Goal: Task Accomplishment & Management: Manage account settings

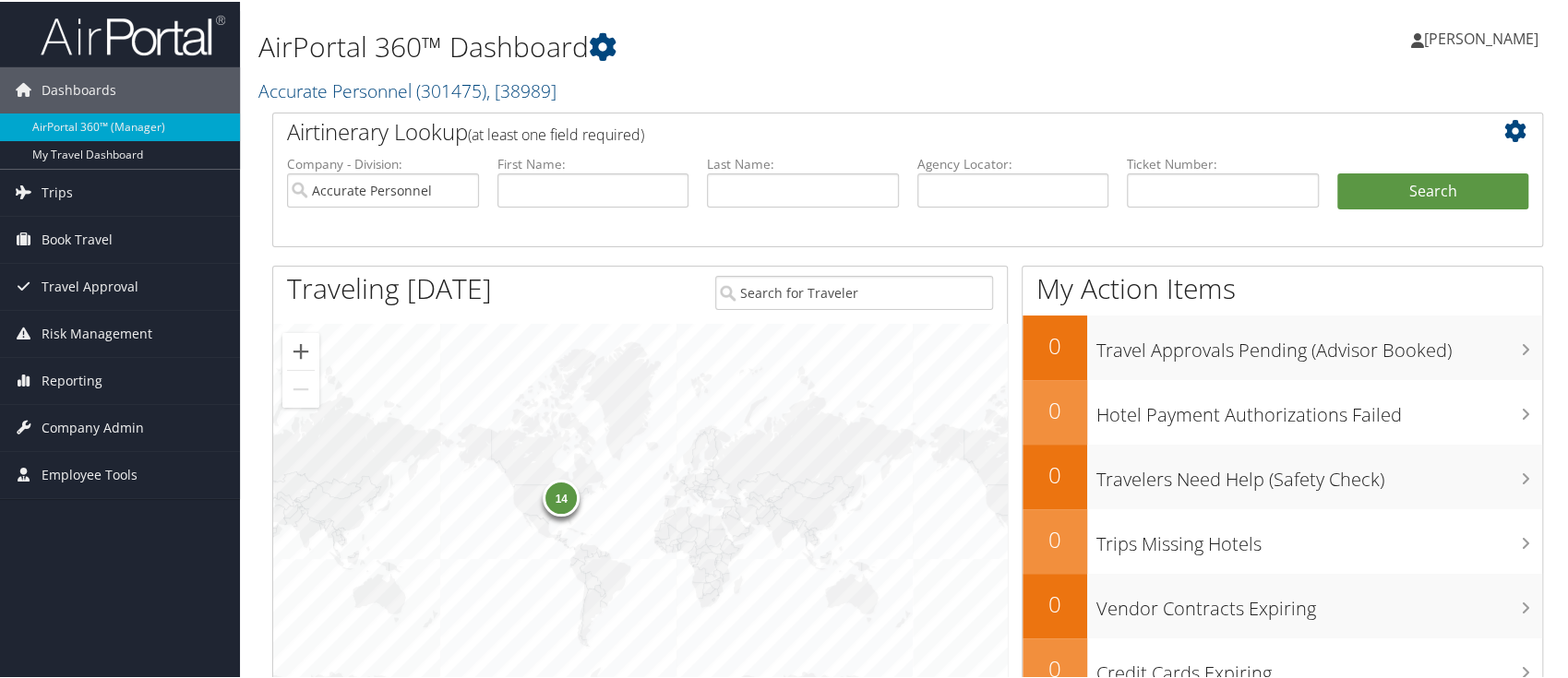
click at [1470, 33] on span "[PERSON_NAME]" at bounding box center [1481, 36] width 115 height 20
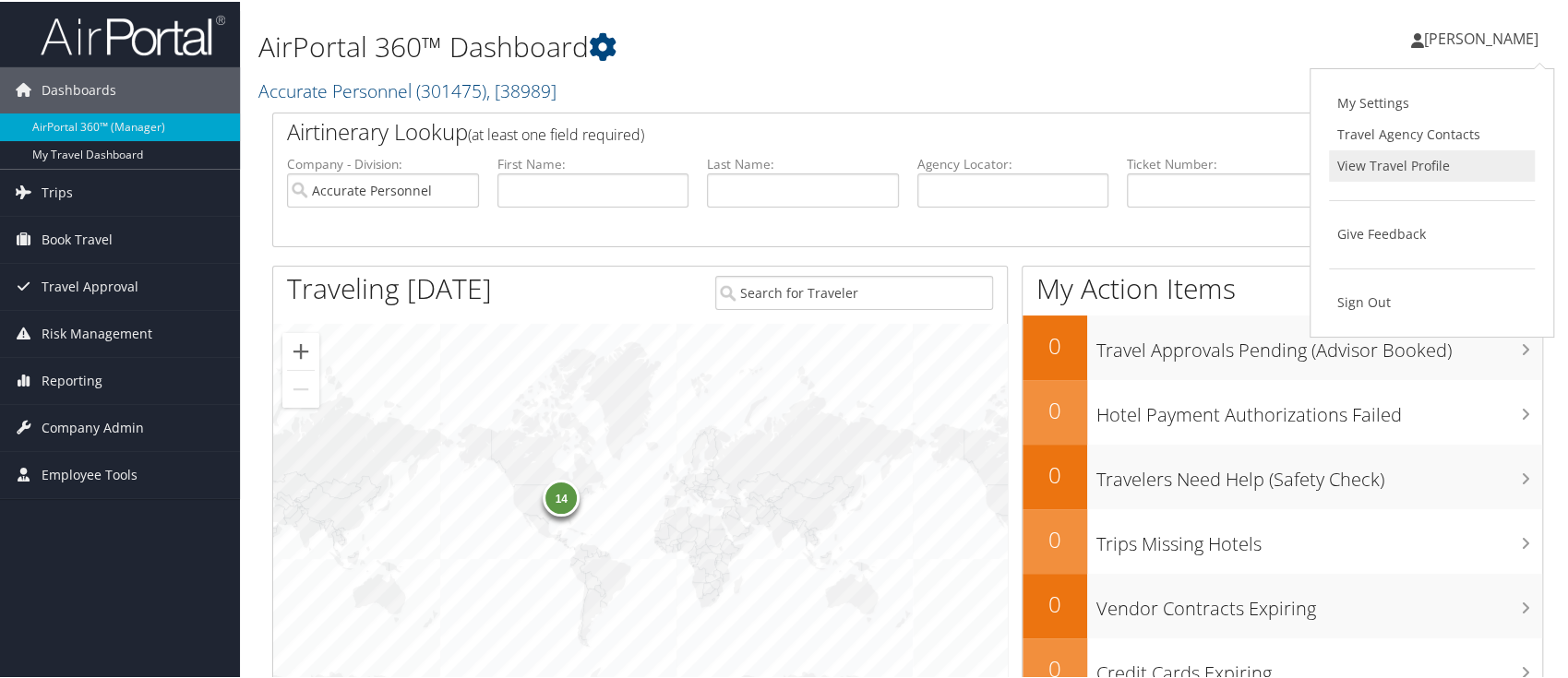
click at [1386, 168] on link "View Travel Profile" at bounding box center [1431, 163] width 205 height 32
